Goal: Task Accomplishment & Management: Complete application form

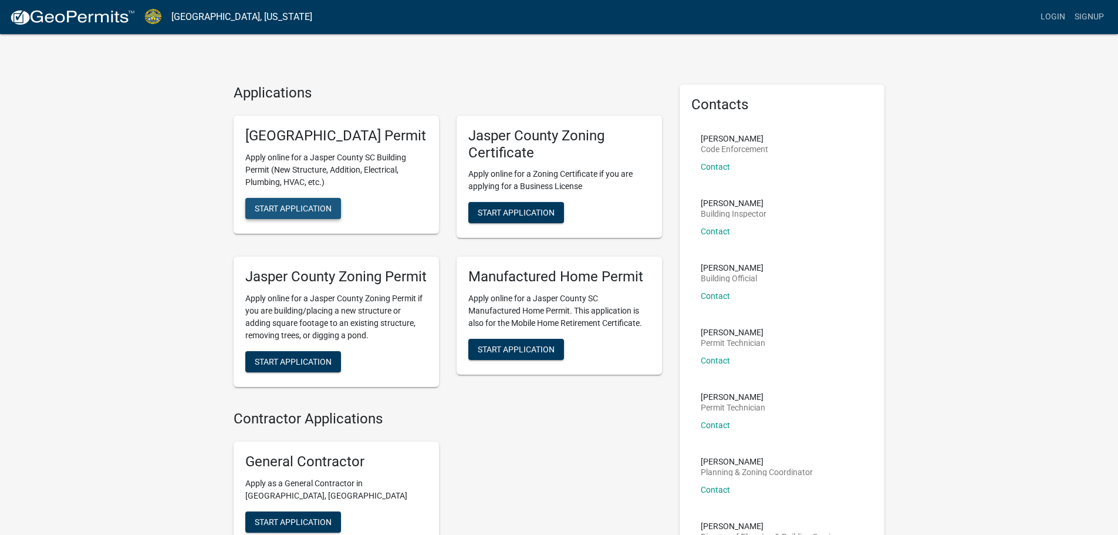
click at [315, 212] on span "Start Application" at bounding box center [293, 207] width 77 height 9
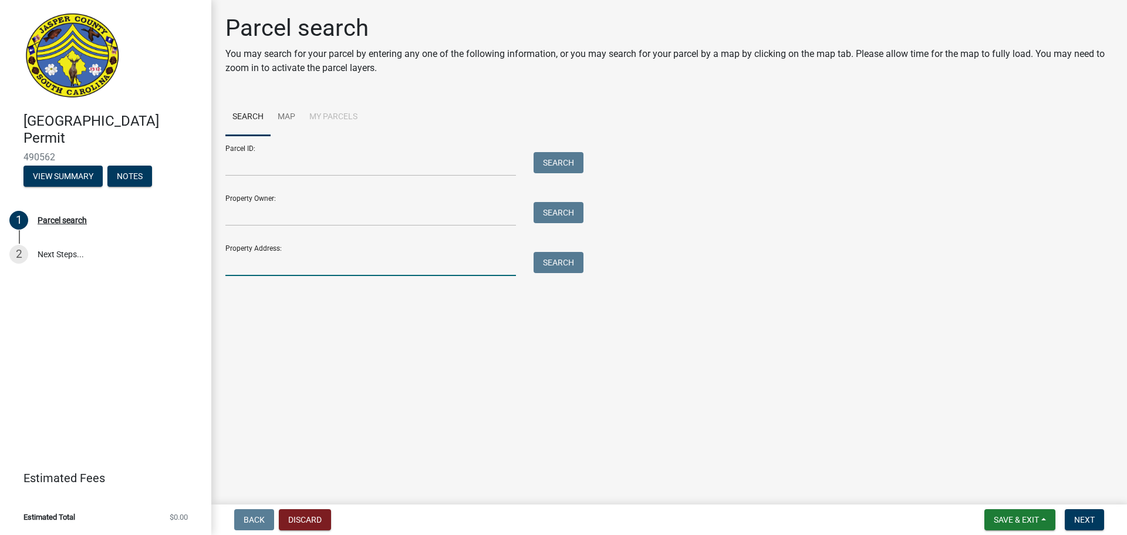
click at [294, 259] on input "Property Address:" at bounding box center [370, 264] width 291 height 24
type input "[STREET_ADDRESS]"
click at [569, 262] on button "Search" at bounding box center [559, 262] width 50 height 21
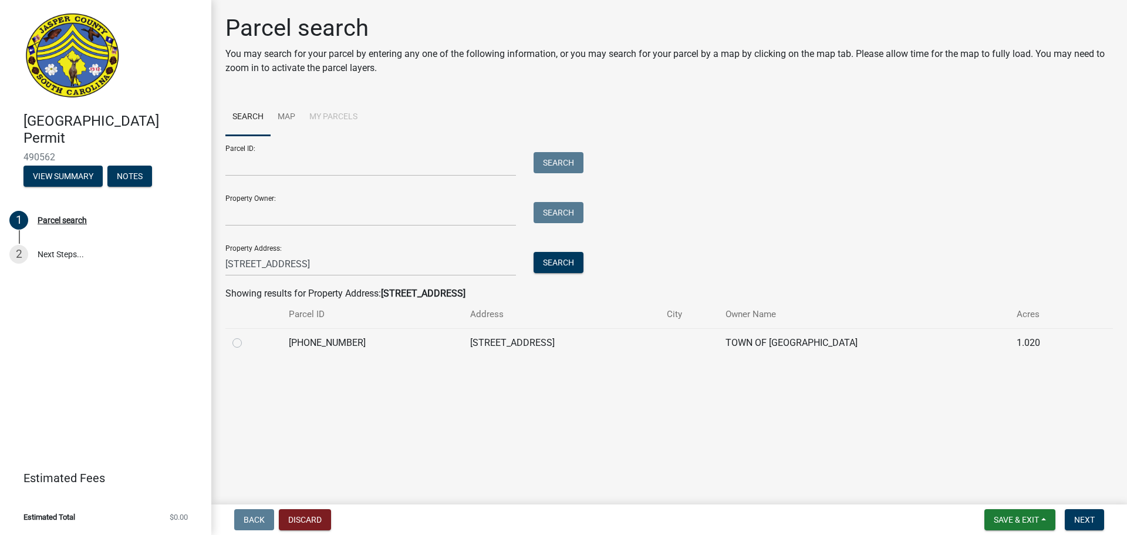
click at [247, 336] on label at bounding box center [247, 336] width 0 height 0
click at [247, 343] on input "radio" at bounding box center [251, 340] width 8 height 8
radio input "true"
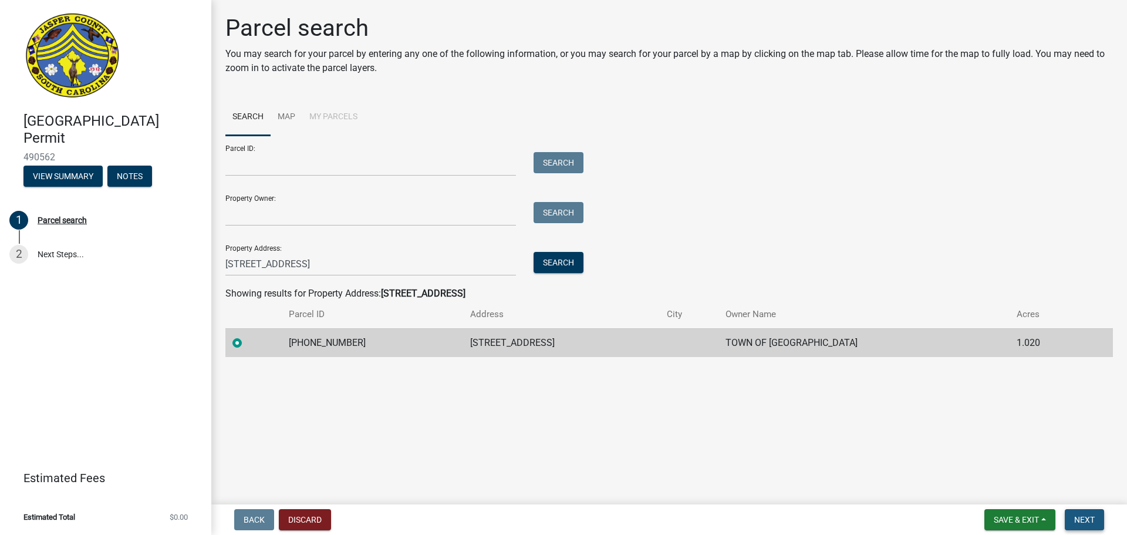
click at [1083, 522] on span "Next" at bounding box center [1084, 519] width 21 height 9
